Goal: Information Seeking & Learning: Learn about a topic

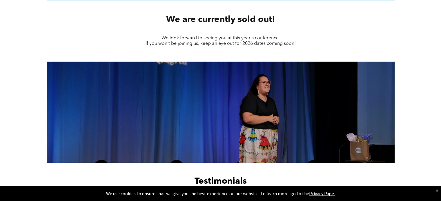
scroll to position [271, 0]
click at [388, 109] on link "Next" at bounding box center [387, 110] width 9 height 9
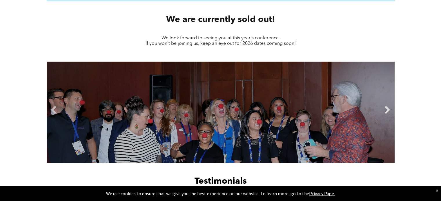
click at [388, 109] on link "Next" at bounding box center [387, 110] width 9 height 9
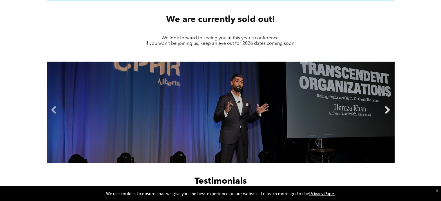
click at [388, 109] on link "Next" at bounding box center [387, 110] width 9 height 9
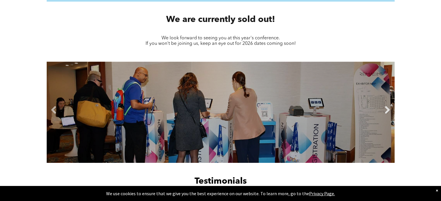
click at [388, 109] on link "Next" at bounding box center [387, 110] width 9 height 9
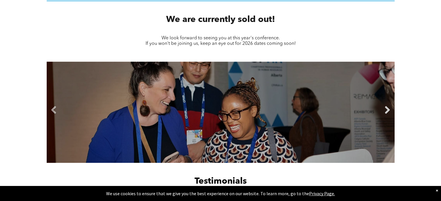
click at [388, 109] on link "Next" at bounding box center [387, 110] width 9 height 9
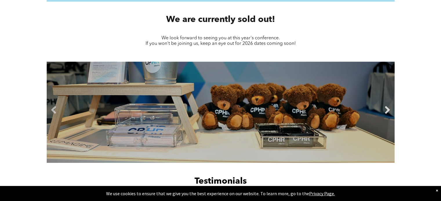
click at [388, 109] on link "Next" at bounding box center [387, 110] width 9 height 9
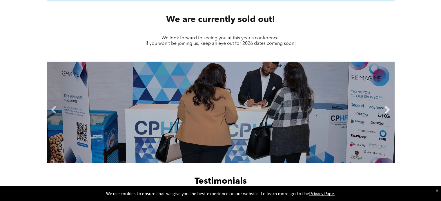
click at [388, 109] on link "Next" at bounding box center [387, 110] width 9 height 9
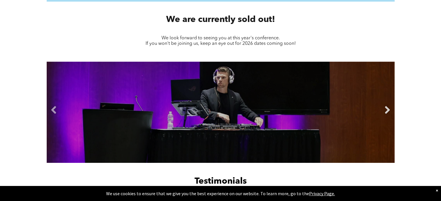
click at [386, 109] on link "Next" at bounding box center [387, 110] width 9 height 9
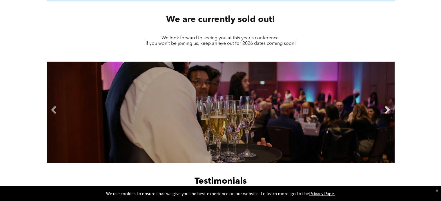
click at [386, 109] on link "Next" at bounding box center [387, 110] width 9 height 9
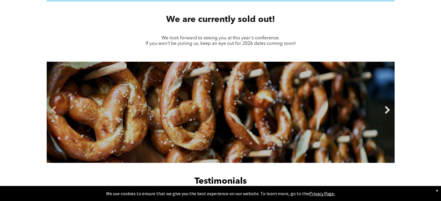
click at [386, 109] on link "Next" at bounding box center [387, 110] width 9 height 9
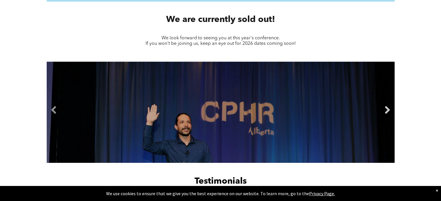
click at [386, 109] on link "Next" at bounding box center [387, 110] width 9 height 9
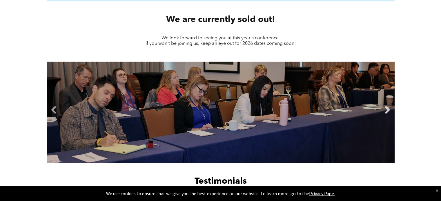
click at [386, 109] on link "Next" at bounding box center [387, 110] width 9 height 9
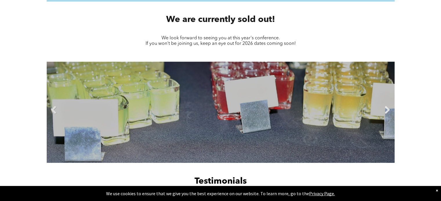
click at [386, 109] on link "Next" at bounding box center [387, 110] width 9 height 9
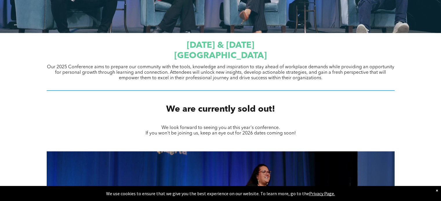
scroll to position [0, 0]
